Goal: Task Accomplishment & Management: Use online tool/utility

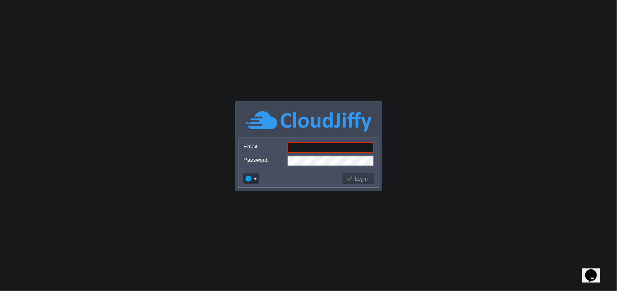
paste input "[EMAIL_ADDRESS][DOMAIN_NAME]"
type input "[EMAIL_ADDRESS][DOMAIN_NAME]"
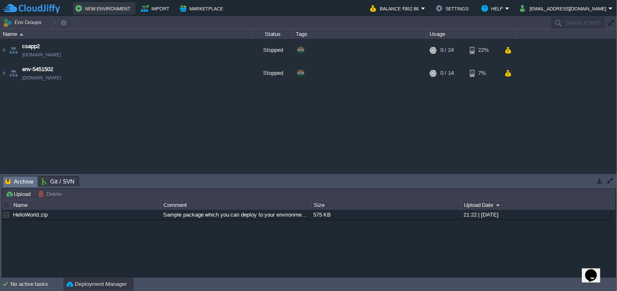
click at [115, 6] on button "New Environment" at bounding box center [104, 8] width 58 height 10
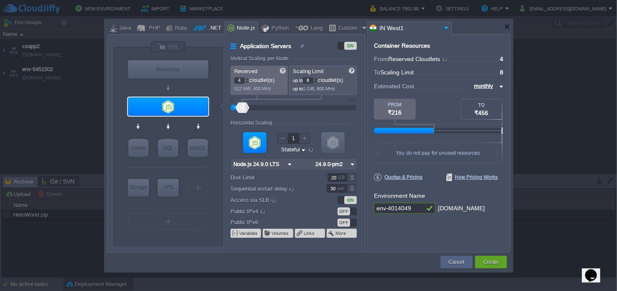
click at [210, 31] on div ".NET" at bounding box center [213, 28] width 15 height 13
type input "Application Servers"
type input "1"
type input "6"
type input ".NET Core 9.0.305"
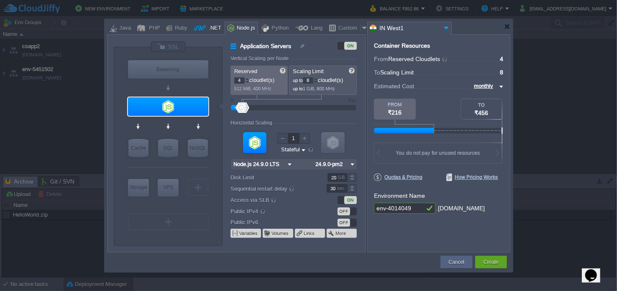
type input ".NET 9.0.305"
click at [172, 31] on div "Ruby" at bounding box center [179, 28] width 15 height 13
type input "Application Servers"
type input "8"
type input "Apache Ruby 2..."
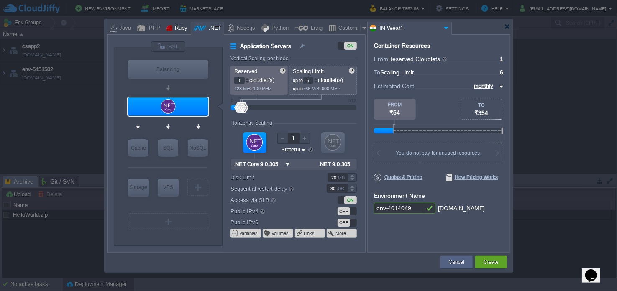
type input "Ruby 3.4.7"
click at [141, 28] on div at bounding box center [141, 28] width 9 height 13
type input "Application Servers"
type input "4"
type input "Apache [DATE]"
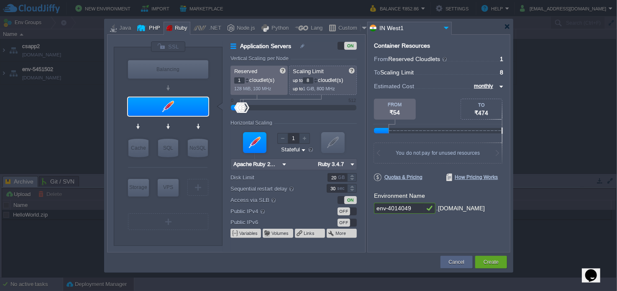
type input "PHP [DATE]"
click at [505, 28] on div at bounding box center [507, 26] width 6 height 6
